Goal: Navigation & Orientation: Find specific page/section

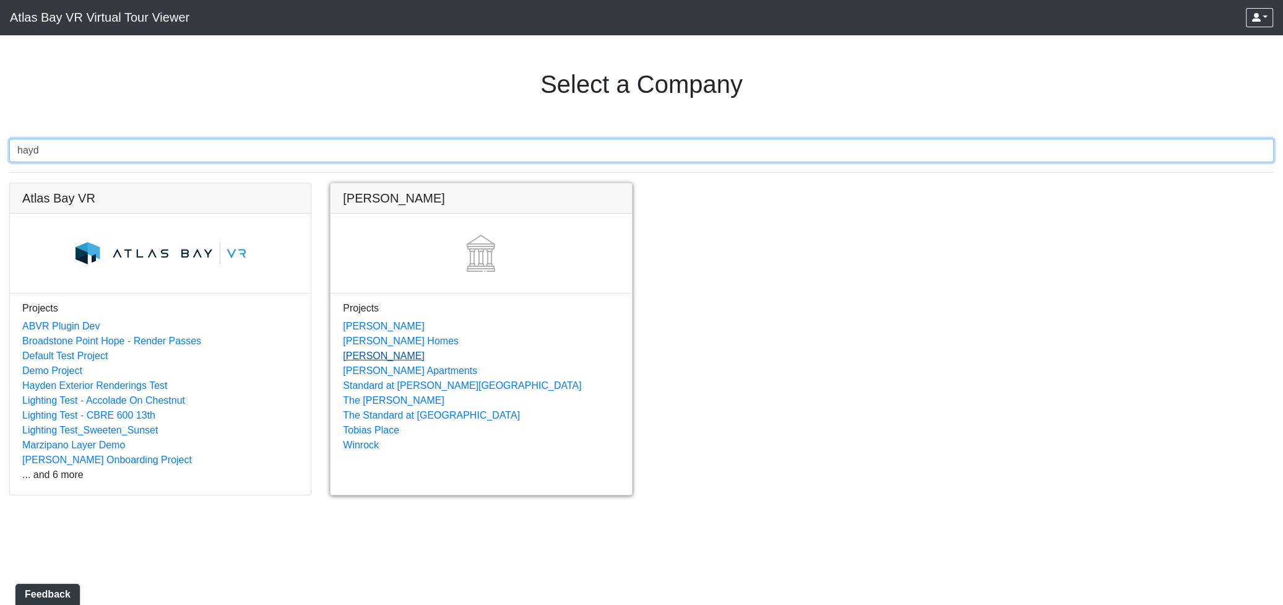
type input "hayd"
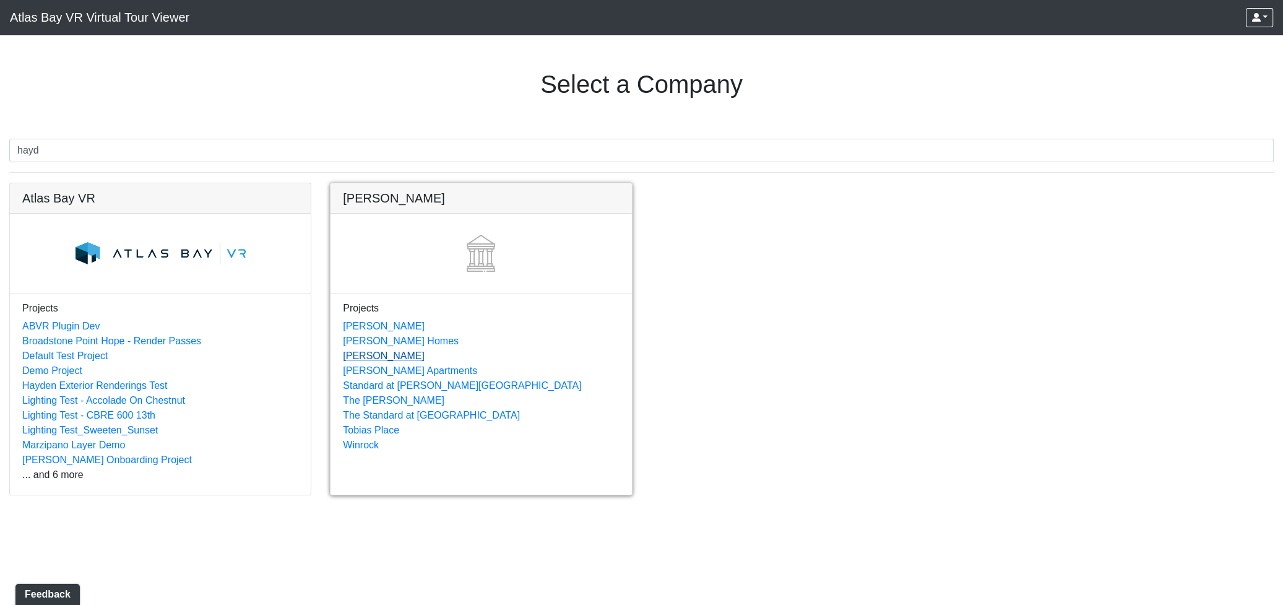
click at [347, 354] on link "[PERSON_NAME]" at bounding box center [384, 355] width 82 height 11
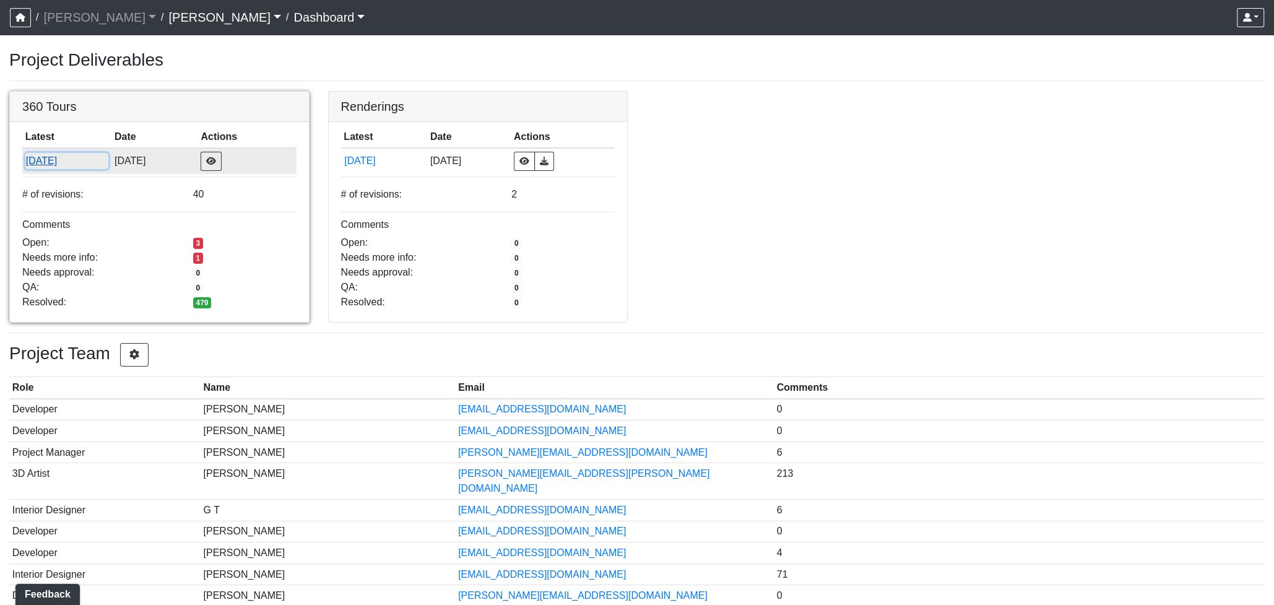
click at [58, 162] on button "[DATE]" at bounding box center [67, 161] width 84 height 16
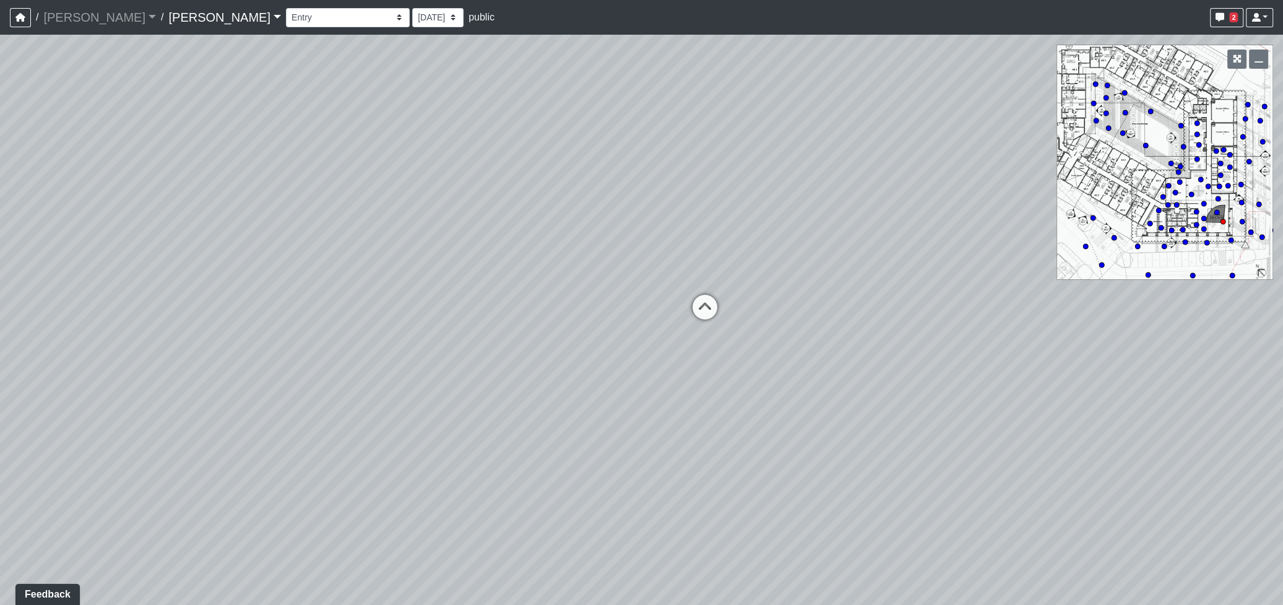
drag, startPoint x: 834, startPoint y: 474, endPoint x: 649, endPoint y: 348, distance: 223.7
click at [649, 349] on div "Loading... Seating Loading... Workroom Entry Loading... Exterior - Leasing Entr…" at bounding box center [641, 320] width 1283 height 570
click at [286, 14] on select "Corn Hole Dining Firepit Grill Station Lounge Parking Garage Planters Seating S…" at bounding box center [348, 17] width 124 height 19
click at [286, 8] on select "Corn Hole Dining Firepit Grill Station Lounge Parking Garage Planters Seating S…" at bounding box center [348, 17] width 124 height 19
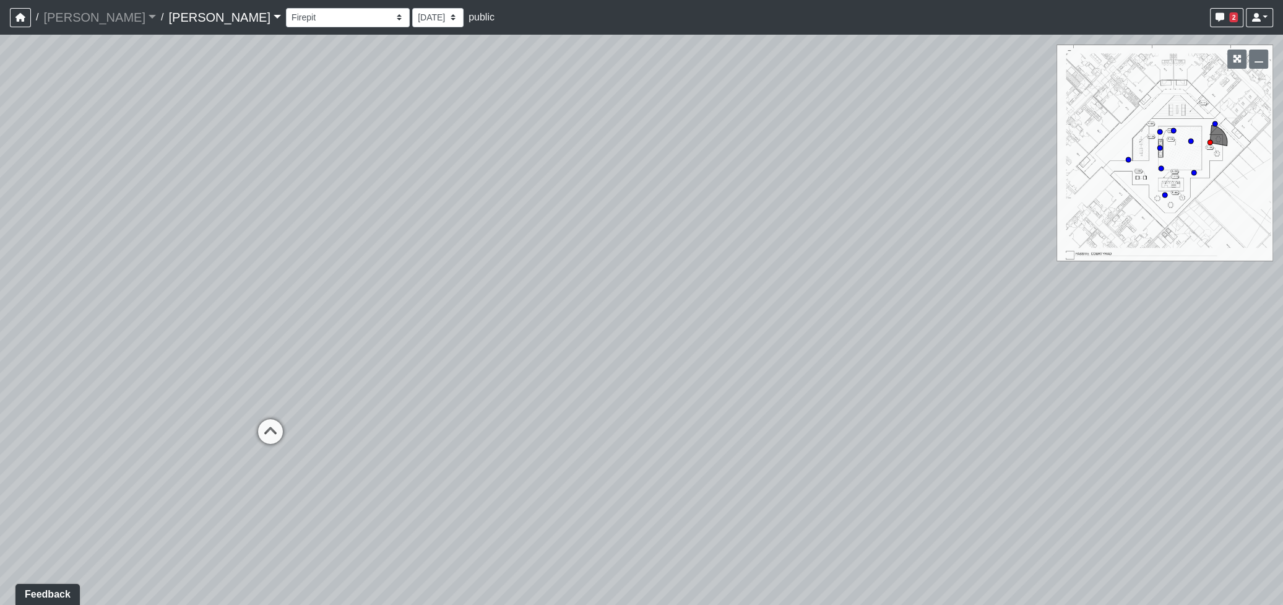
drag, startPoint x: 873, startPoint y: 422, endPoint x: 284, endPoint y: 389, distance: 589.5
click at [284, 389] on div "Loading... Seating Loading... Workroom Entry Loading... Exterior - Leasing Entr…" at bounding box center [641, 320] width 1283 height 570
drag, startPoint x: 953, startPoint y: 410, endPoint x: 268, endPoint y: 354, distance: 687.4
click at [281, 352] on div "Loading... Seating Loading... Workroom Entry Loading... Exterior - Leasing Entr…" at bounding box center [641, 320] width 1283 height 570
drag, startPoint x: 1164, startPoint y: 454, endPoint x: 406, endPoint y: 368, distance: 762.4
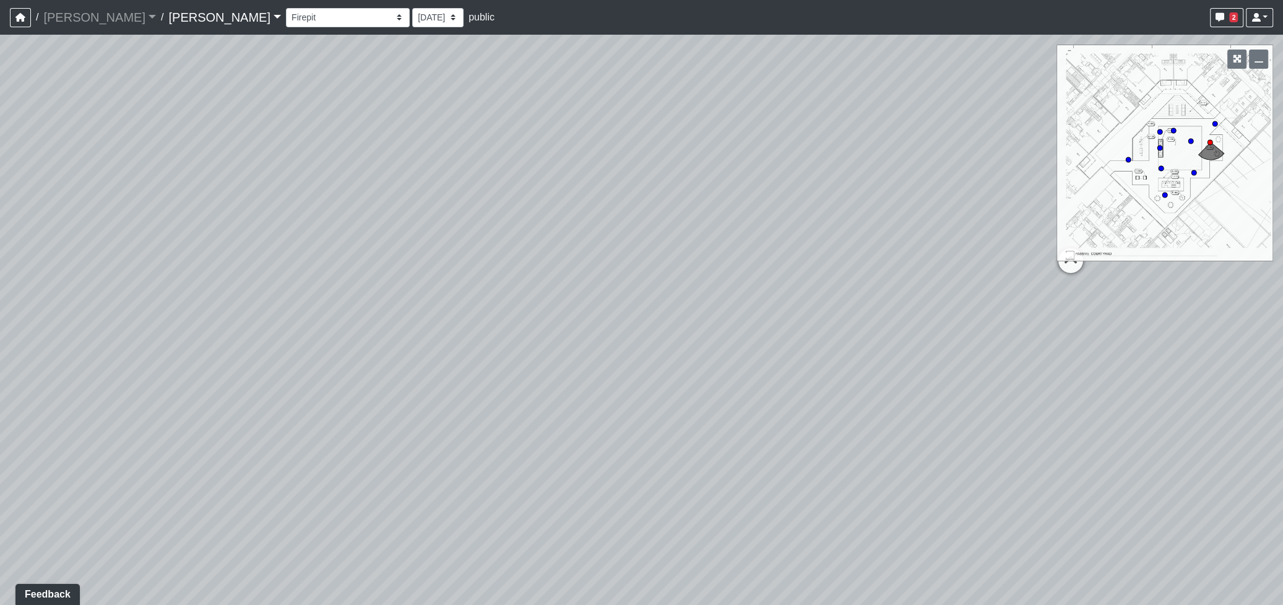
click at [406, 368] on div "Loading... Seating Loading... Workroom Entry Loading... Exterior - Leasing Entr…" at bounding box center [641, 320] width 1283 height 570
drag, startPoint x: 848, startPoint y: 330, endPoint x: 521, endPoint y: 402, distance: 335.3
click at [521, 402] on div "Loading... Seating Loading... Workroom Entry Loading... Exterior - Leasing Entr…" at bounding box center [641, 320] width 1283 height 570
click at [286, 15] on select "Corn Hole Dining Firepit Grill Station Lounge Parking Garage Planters Seating S…" at bounding box center [348, 17] width 124 height 19
click at [286, 26] on select "Corn Hole Dining Firepit Grill Station Lounge Parking Garage Planters Seating S…" at bounding box center [348, 17] width 124 height 19
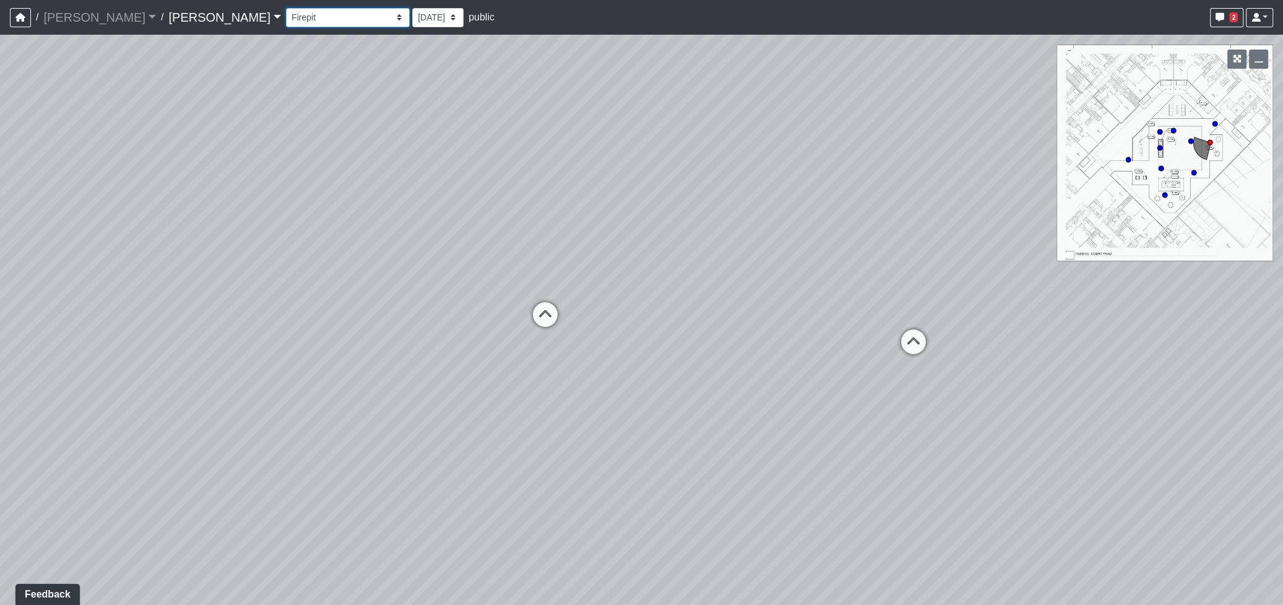
click at [286, 15] on select "Corn Hole Dining Firepit Grill Station Lounge Parking Garage Planters Seating S…" at bounding box center [348, 17] width 124 height 19
click at [286, 8] on select "Corn Hole Dining Firepit Grill Station Lounge Parking Garage Planters Seating S…" at bounding box center [348, 17] width 124 height 19
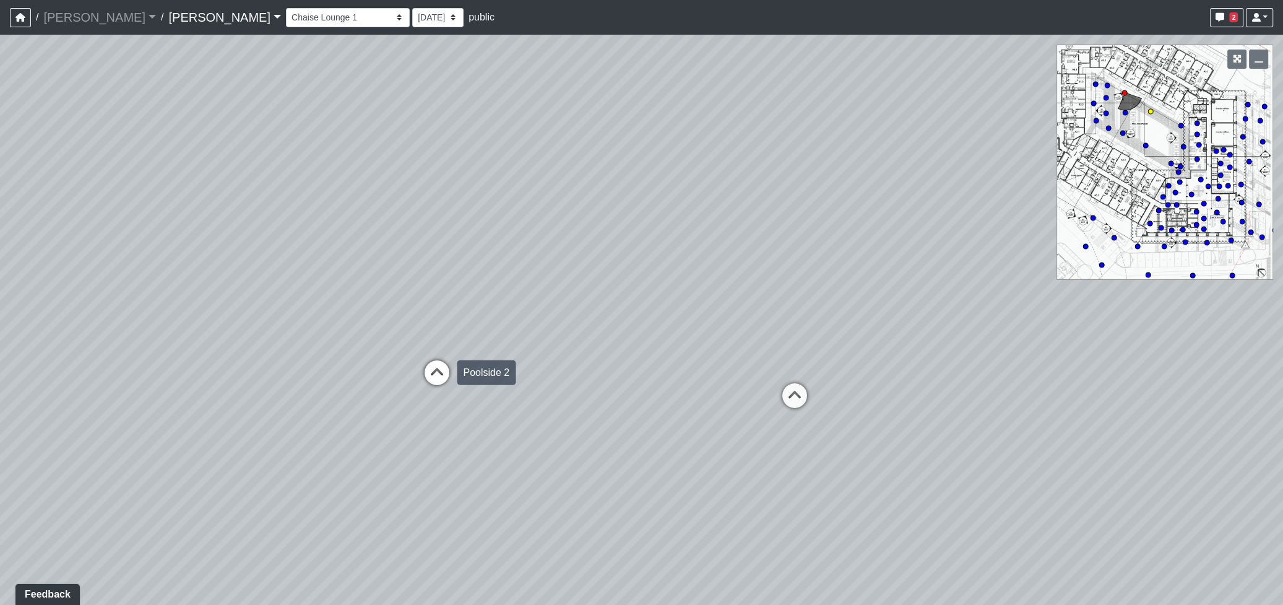
click at [434, 366] on icon at bounding box center [436, 378] width 37 height 37
drag, startPoint x: 369, startPoint y: 371, endPoint x: 381, endPoint y: 369, distance: 12.6
click at [369, 371] on icon at bounding box center [361, 374] width 37 height 37
drag, startPoint x: 983, startPoint y: 438, endPoint x: 394, endPoint y: 157, distance: 653.0
click at [394, 157] on div "Loading... Seating Loading... Workroom Entry Loading... Exterior - Leasing Entr…" at bounding box center [641, 320] width 1283 height 570
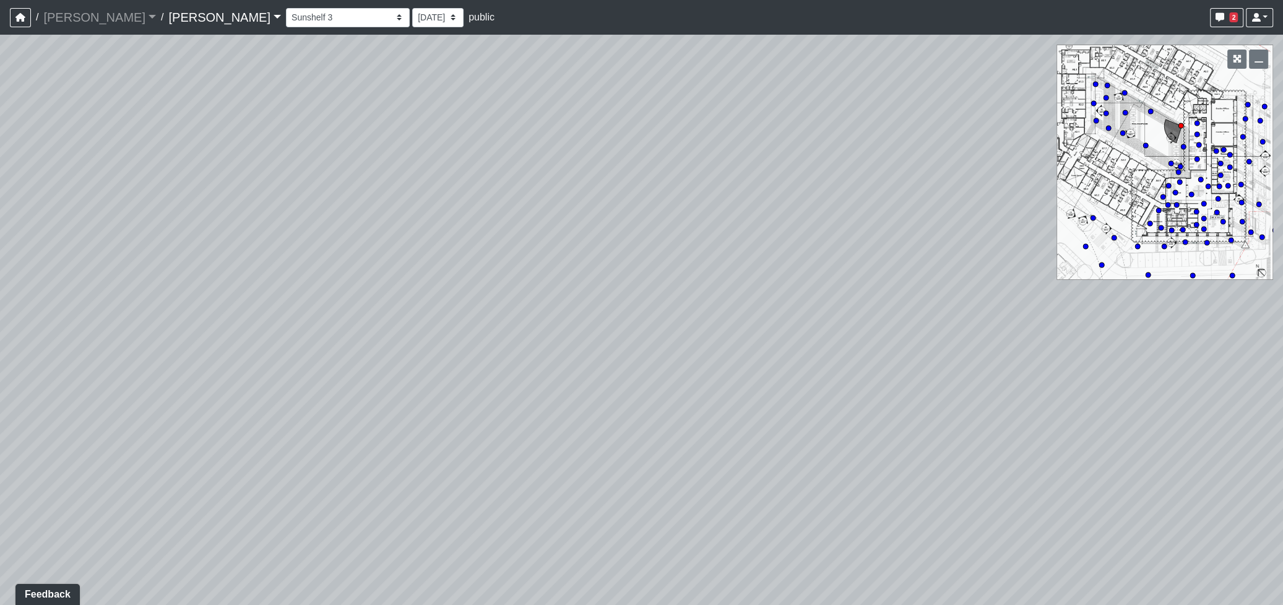
drag, startPoint x: 866, startPoint y: 327, endPoint x: 498, endPoint y: 383, distance: 372.4
click at [498, 383] on div "Loading... Seating Loading... Workroom Entry Loading... Exterior - Leasing Entr…" at bounding box center [641, 320] width 1283 height 570
drag, startPoint x: 928, startPoint y: 272, endPoint x: 707, endPoint y: 407, distance: 259.4
click at [707, 407] on div "Loading... Seating Loading... Workroom Entry Loading... Exterior - Leasing Entr…" at bounding box center [641, 320] width 1283 height 570
click at [822, 270] on icon at bounding box center [824, 285] width 37 height 37
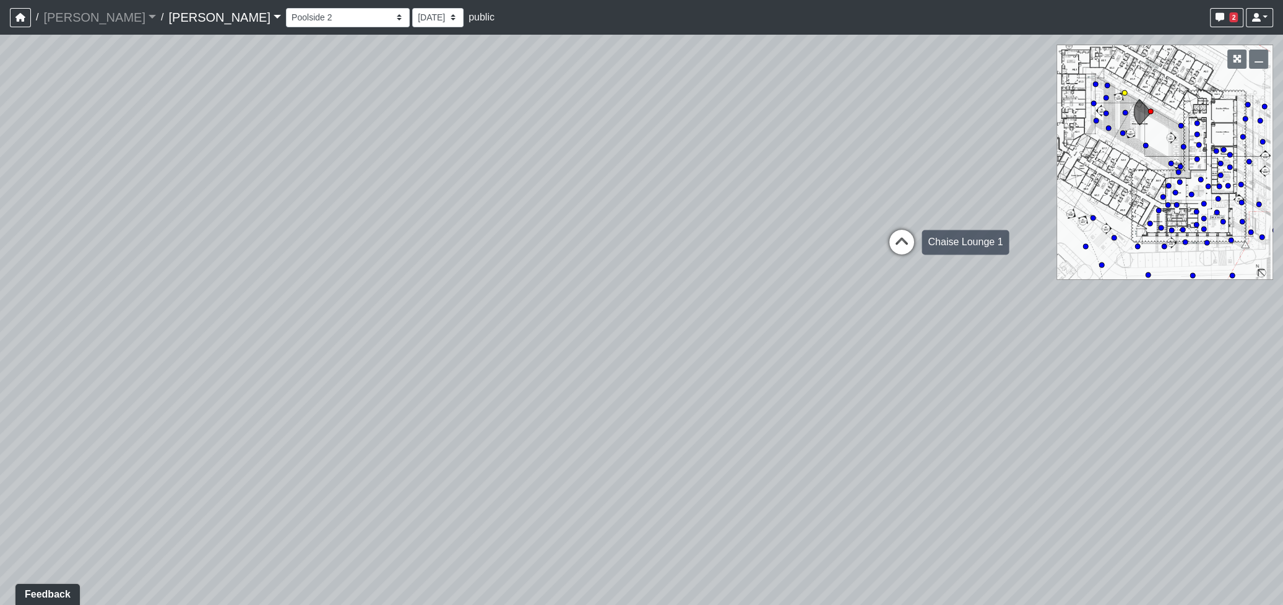
click at [899, 237] on icon at bounding box center [901, 248] width 37 height 37
drag, startPoint x: 602, startPoint y: 302, endPoint x: 1009, endPoint y: 478, distance: 444.1
click at [1009, 478] on div "Loading... Seating Loading... Workroom Entry Loading... Exterior - Leasing Entr…" at bounding box center [641, 320] width 1283 height 570
drag, startPoint x: 551, startPoint y: 402, endPoint x: 875, endPoint y: 322, distance: 334.1
click at [878, 319] on div "Loading... Seating Loading... Workroom Entry Loading... Exterior - Leasing Entr…" at bounding box center [641, 320] width 1283 height 570
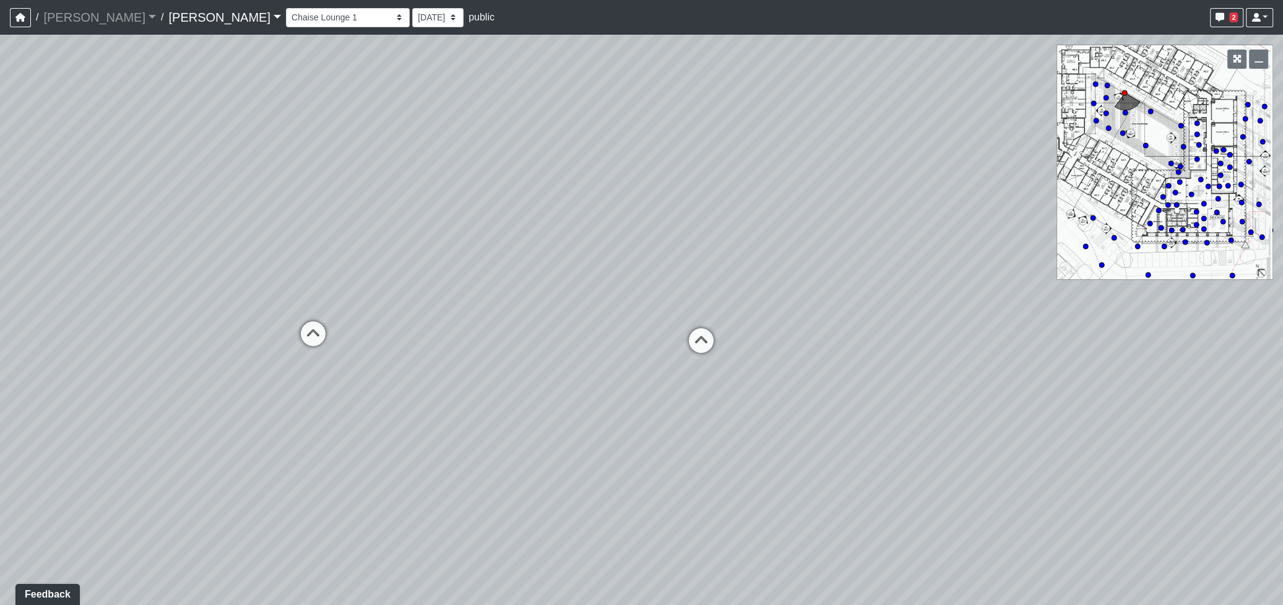
drag, startPoint x: 451, startPoint y: 461, endPoint x: 805, endPoint y: 400, distance: 359.2
click at [808, 400] on div "Loading... Seating Loading... Workroom Entry Loading... Exterior - Leasing Entr…" at bounding box center [641, 320] width 1283 height 570
drag, startPoint x: 605, startPoint y: 485, endPoint x: 516, endPoint y: 441, distance: 99.4
click at [516, 441] on div "Loading... Seating Loading... Workroom Entry Loading... Exterior - Leasing Entr…" at bounding box center [641, 320] width 1283 height 570
click at [52, 194] on div "Loading... Seating Loading... Workroom Entry Loading... Exterior - Leasing Entr…" at bounding box center [641, 320] width 1283 height 570
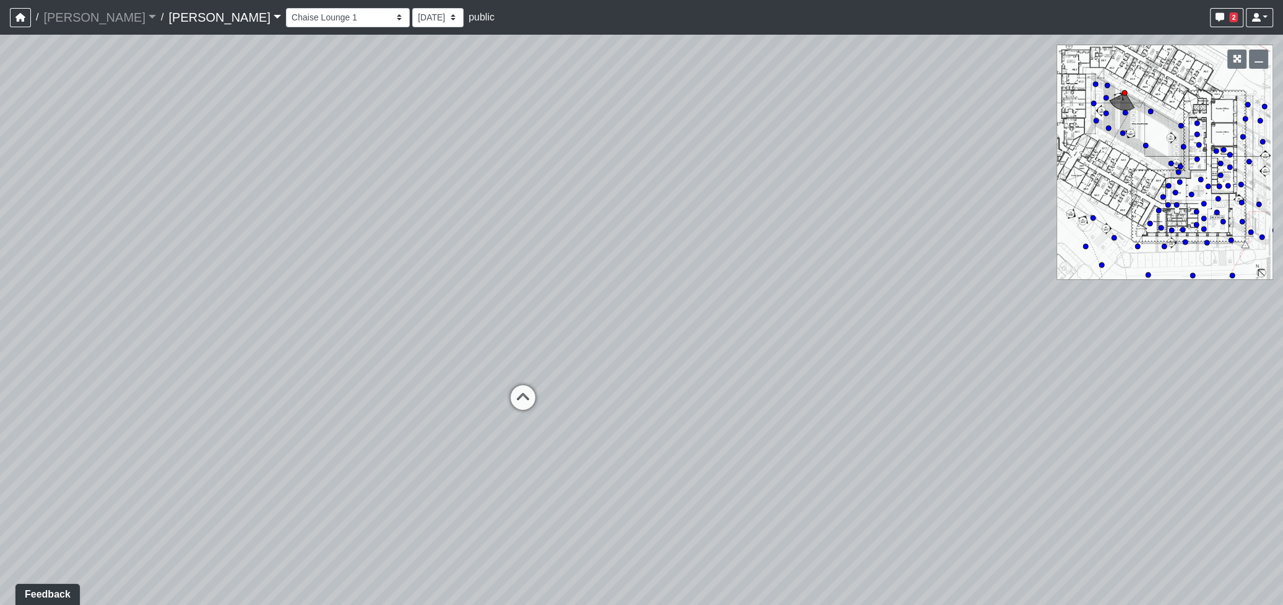
drag, startPoint x: 673, startPoint y: 285, endPoint x: 453, endPoint y: 381, distance: 239.7
click at [453, 381] on div "Loading... Seating Loading... Workroom Entry Loading... Exterior - Leasing Entr…" at bounding box center [641, 320] width 1283 height 570
click at [528, 388] on icon at bounding box center [522, 403] width 37 height 37
click at [569, 376] on icon at bounding box center [567, 393] width 37 height 37
drag, startPoint x: 382, startPoint y: 342, endPoint x: 176, endPoint y: 287, distance: 213.9
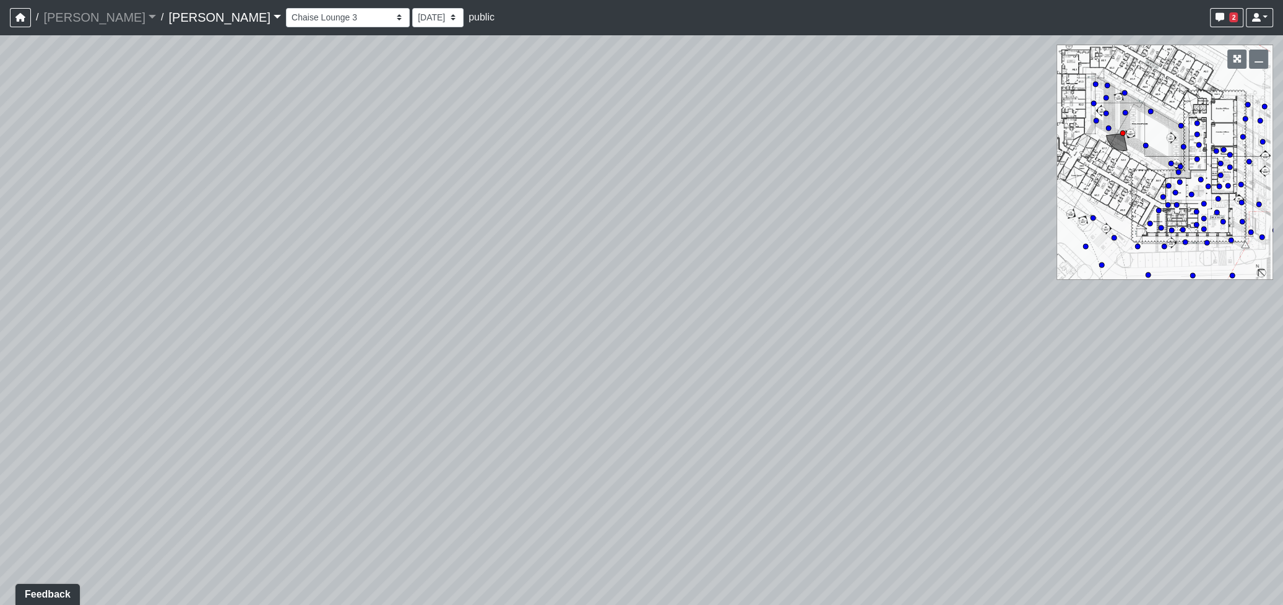
click at [176, 287] on div "Loading... Seating Loading... Workroom Entry Loading... Exterior - Leasing Entr…" at bounding box center [641, 320] width 1283 height 570
drag, startPoint x: 823, startPoint y: 365, endPoint x: 249, endPoint y: 345, distance: 574.7
click at [249, 345] on div "Loading... Seating Loading... Workroom Entry Loading... Exterior - Leasing Entr…" at bounding box center [641, 320] width 1283 height 570
drag, startPoint x: 744, startPoint y: 389, endPoint x: 301, endPoint y: 477, distance: 451.8
click at [301, 477] on div "Loading... Seating Loading... Workroom Entry Loading... Exterior - Leasing Entr…" at bounding box center [641, 320] width 1283 height 570
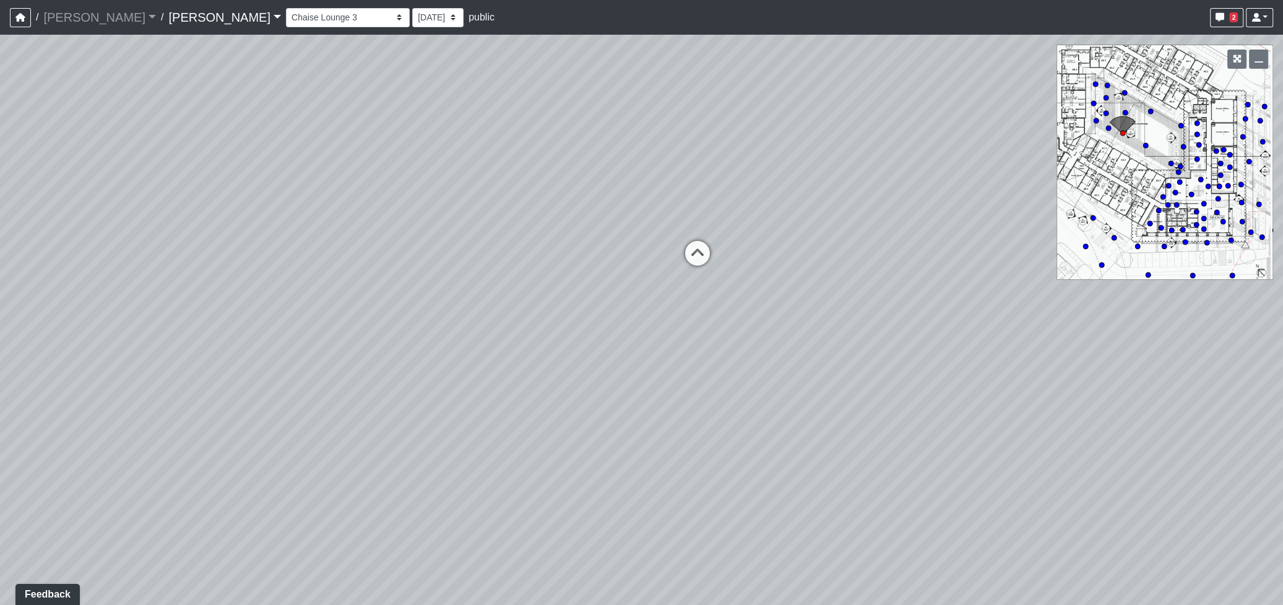
drag, startPoint x: 827, startPoint y: 447, endPoint x: 293, endPoint y: 271, distance: 563.1
click at [293, 272] on div "Loading... Seating Loading... Workroom Entry Loading... Exterior - Leasing Entr…" at bounding box center [641, 320] width 1283 height 570
click at [699, 247] on icon at bounding box center [696, 260] width 37 height 37
drag, startPoint x: 941, startPoint y: 279, endPoint x: 533, endPoint y: 326, distance: 410.5
click at [533, 326] on div "Loading... Seating Loading... Workroom Entry Loading... Exterior - Leasing Entr…" at bounding box center [641, 320] width 1283 height 570
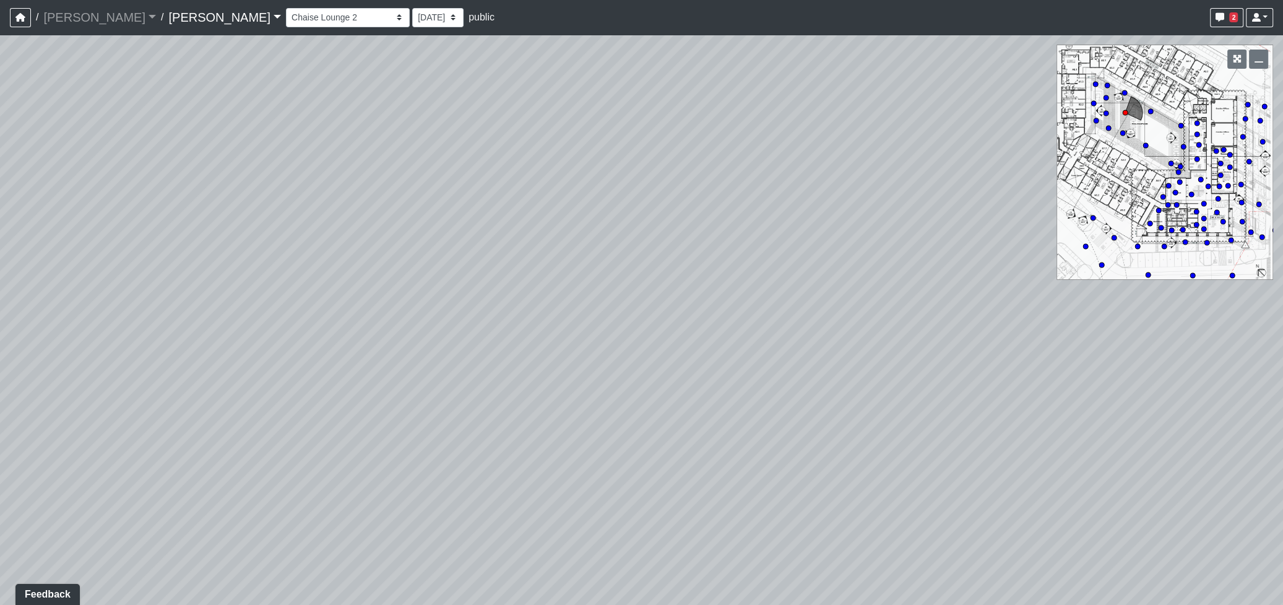
drag, startPoint x: 792, startPoint y: 270, endPoint x: 433, endPoint y: 322, distance: 362.6
click at [433, 322] on div "Loading... Seating Loading... Workroom Entry Loading... Exterior - Leasing Entr…" at bounding box center [641, 320] width 1283 height 570
drag, startPoint x: 465, startPoint y: 338, endPoint x: 647, endPoint y: 396, distance: 190.4
click at [855, 360] on div "Loading... Seating Loading... Workroom Entry Loading... Exterior - Leasing Entr…" at bounding box center [641, 320] width 1283 height 570
click at [437, 403] on icon at bounding box center [425, 406] width 37 height 37
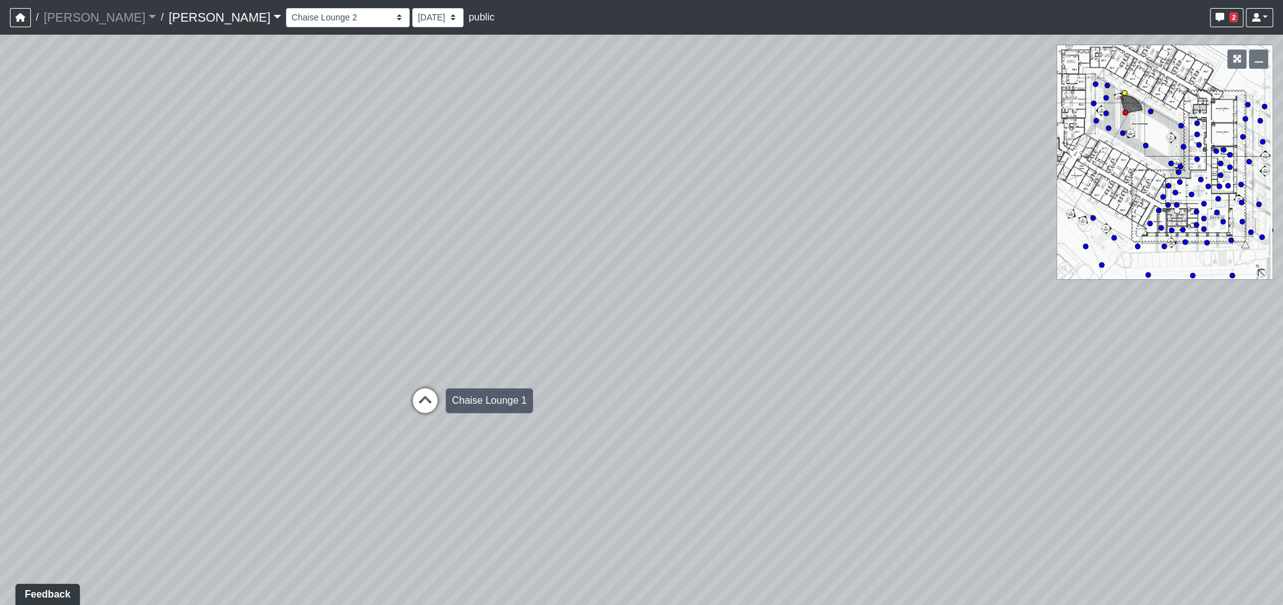
select select "q6dHp6Z8aCSzvz4m9MHXKn"
drag, startPoint x: 674, startPoint y: 246, endPoint x: 360, endPoint y: 447, distance: 372.7
click at [360, 447] on div "Loading... Seating Loading... Workroom Entry Loading... Exterior - Leasing Entr…" at bounding box center [641, 320] width 1283 height 570
drag, startPoint x: 871, startPoint y: 434, endPoint x: 461, endPoint y: 50, distance: 562.2
click at [461, 50] on div "Loading... Seating Loading... Workroom Entry Loading... Exterior - Leasing Entr…" at bounding box center [641, 320] width 1283 height 570
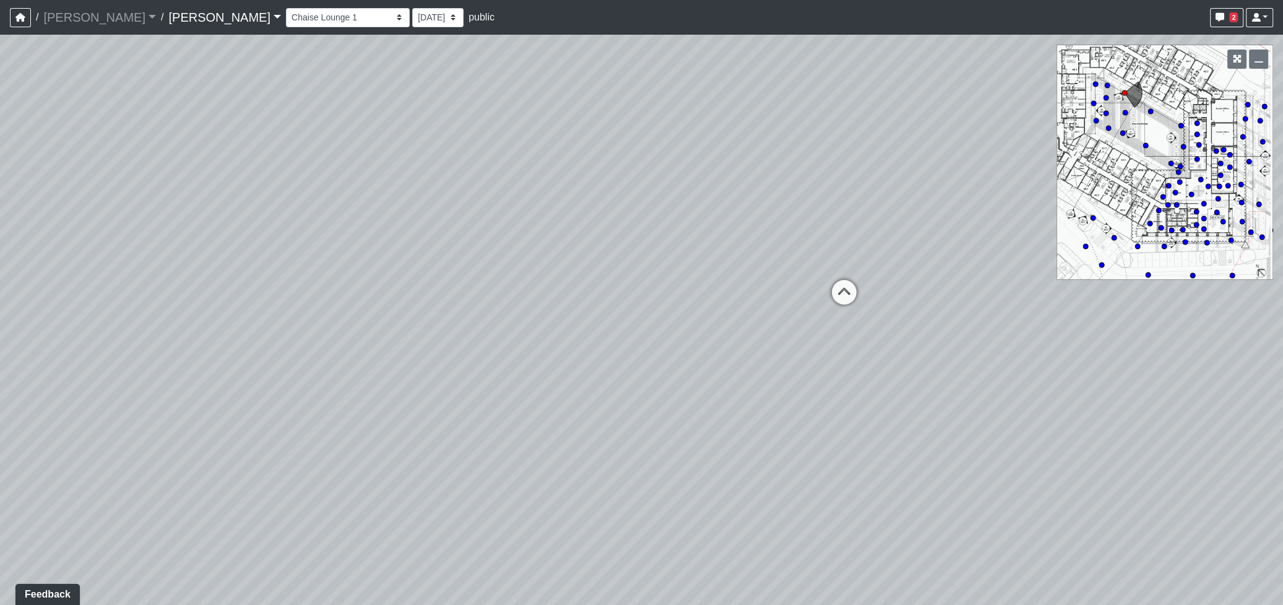
drag, startPoint x: 886, startPoint y: 309, endPoint x: 927, endPoint y: 417, distance: 114.6
click at [927, 417] on div "Loading... Seating Loading... Workroom Entry Loading... Exterior - Leasing Entr…" at bounding box center [641, 320] width 1283 height 570
drag, startPoint x: 489, startPoint y: 406, endPoint x: 806, endPoint y: 395, distance: 317.1
click at [806, 395] on div "Loading... Seating Loading... Workroom Entry Loading... Exterior - Leasing Entr…" at bounding box center [641, 320] width 1283 height 570
drag, startPoint x: 322, startPoint y: 242, endPoint x: 458, endPoint y: 113, distance: 187.4
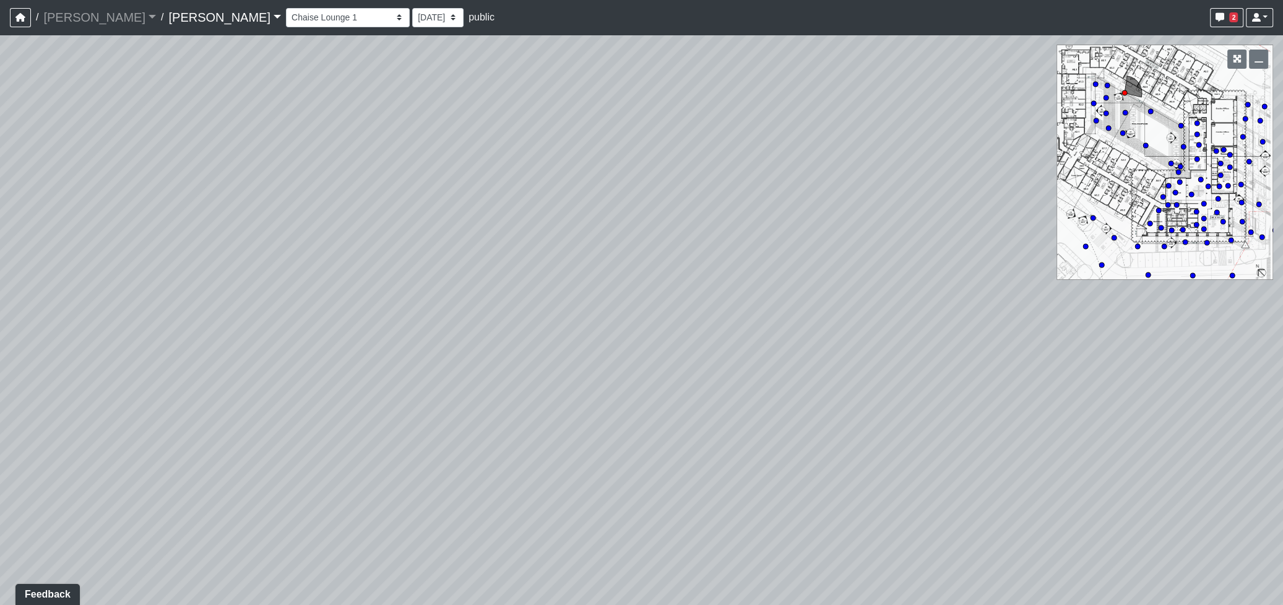
click at [458, 113] on div "Loading... Seating Loading... Workroom Entry Loading... Exterior - Leasing Entr…" at bounding box center [641, 320] width 1283 height 570
drag, startPoint x: 782, startPoint y: 381, endPoint x: 264, endPoint y: 394, distance: 518.2
click at [221, 394] on div "Loading... Seating Loading... Workroom Entry Loading... Exterior - Leasing Entr…" at bounding box center [641, 320] width 1283 height 570
drag, startPoint x: 744, startPoint y: 116, endPoint x: 430, endPoint y: 416, distance: 434.2
click at [427, 421] on div "Loading... Seating Loading... Workroom Entry Loading... Exterior - Leasing Entr…" at bounding box center [641, 320] width 1283 height 570
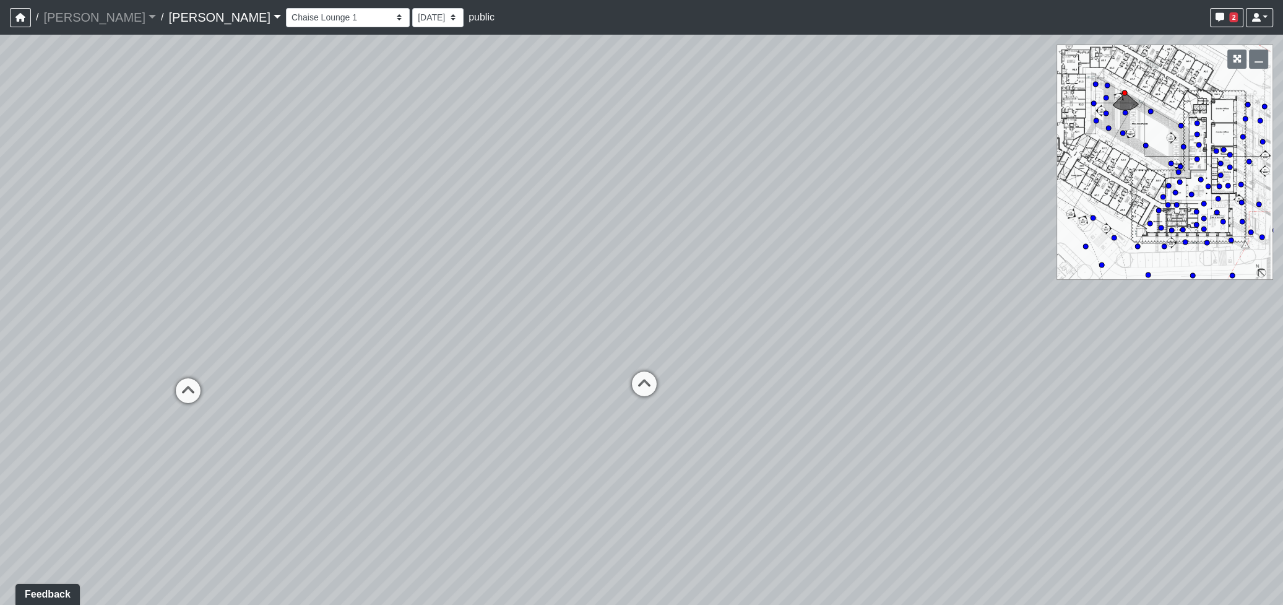
drag, startPoint x: 831, startPoint y: 499, endPoint x: 482, endPoint y: 462, distance: 351.0
click at [482, 462] on div "Loading... Seating Loading... Workroom Entry Loading... Exterior - Leasing Entr…" at bounding box center [641, 320] width 1283 height 570
